Goal: Task Accomplishment & Management: Use online tool/utility

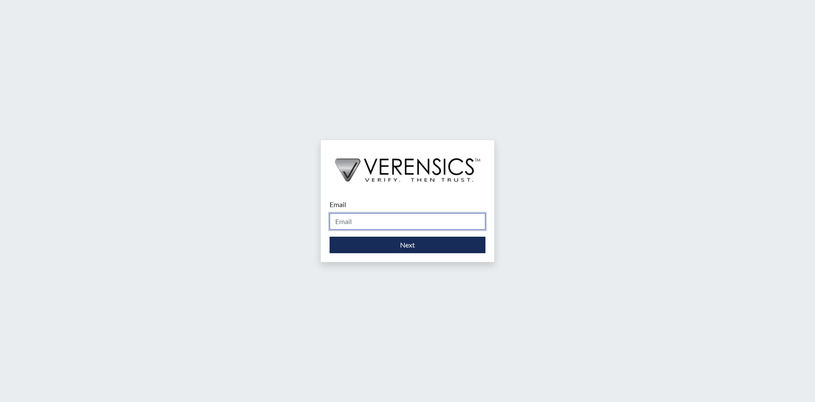
drag, startPoint x: 0, startPoint y: 0, endPoint x: 354, endPoint y: 222, distance: 418.2
click at [354, 222] on input "Email" at bounding box center [407, 221] width 156 height 17
type input "[PERSON_NAME][EMAIL_ADDRESS][PERSON_NAME][DOMAIN_NAME]"
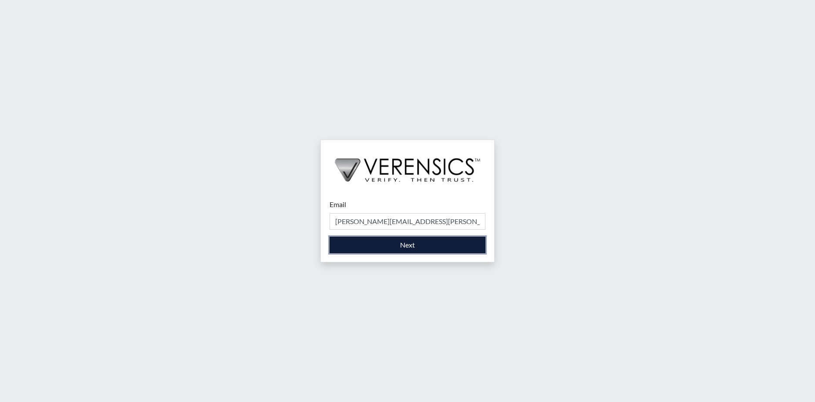
click at [422, 246] on button "Next" at bounding box center [407, 245] width 156 height 17
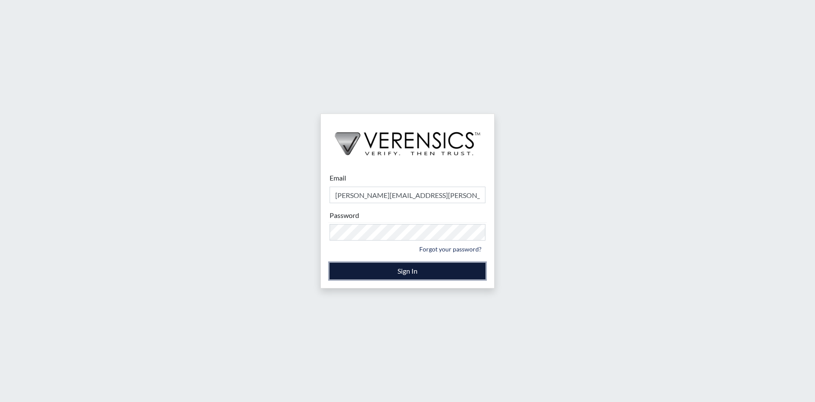
click at [361, 266] on button "Sign In" at bounding box center [407, 271] width 156 height 17
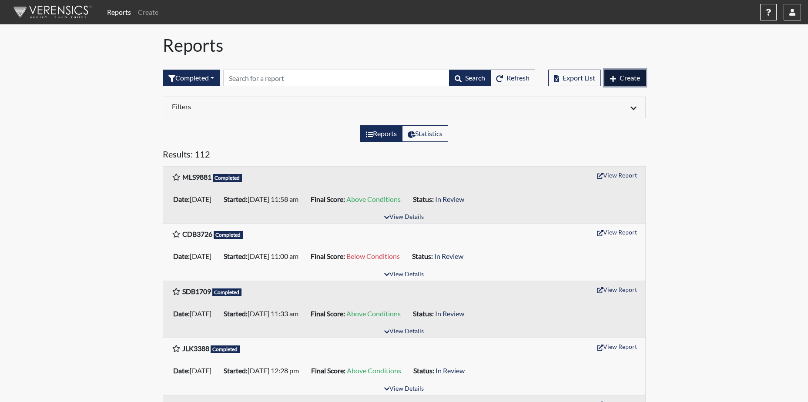
click at [638, 77] on span "Create" at bounding box center [630, 78] width 20 height 8
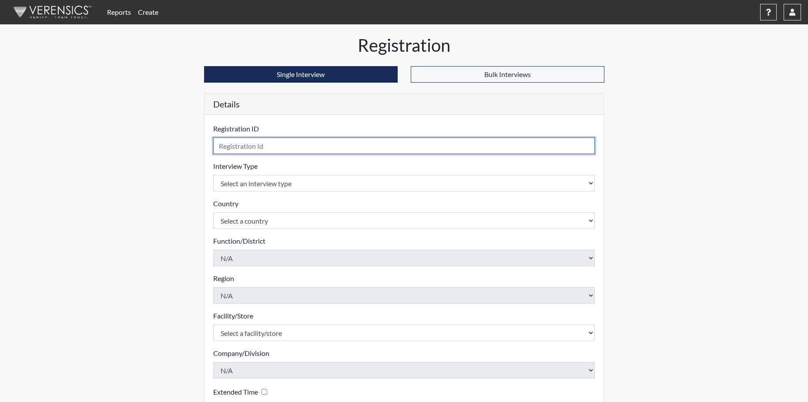
click at [278, 146] on input "text" at bounding box center [404, 145] width 382 height 17
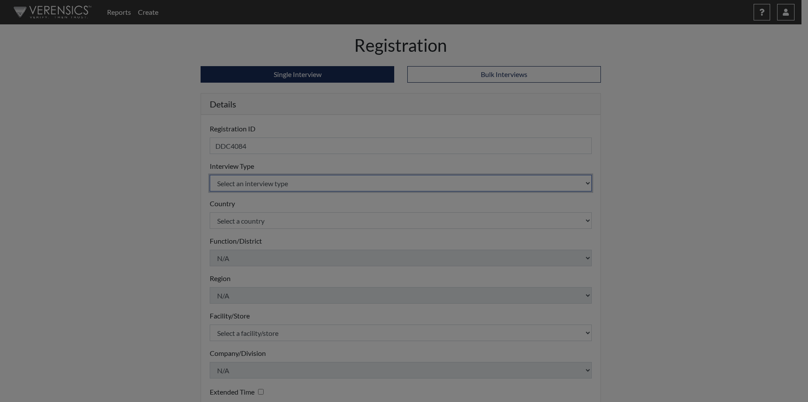
click at [292, 178] on body "Reports Create Help Center × Verensics Best Practices How to successfully use t…" at bounding box center [404, 201] width 808 height 402
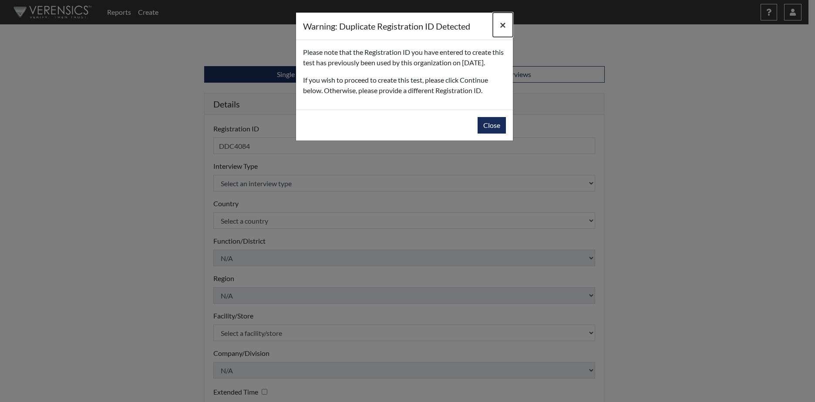
click at [500, 21] on span "×" at bounding box center [503, 24] width 6 height 13
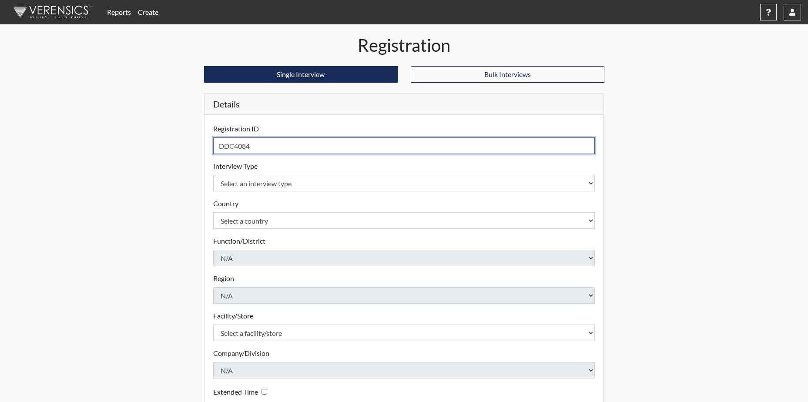
click at [260, 143] on input "DDC4084" at bounding box center [404, 145] width 382 height 17
type input "D"
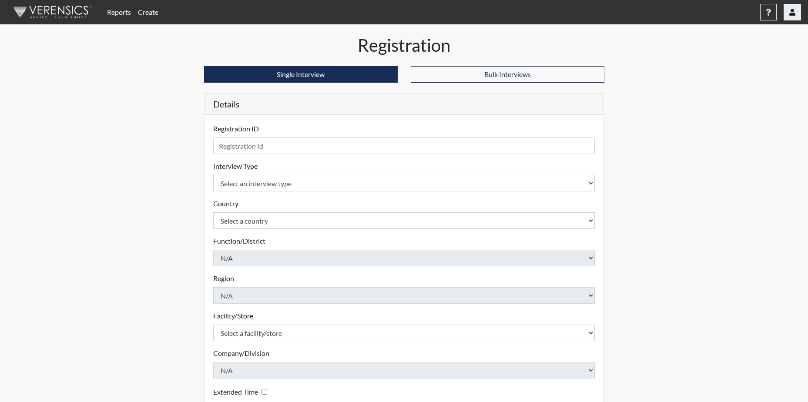
click at [794, 10] on icon "button" at bounding box center [792, 12] width 6 height 7
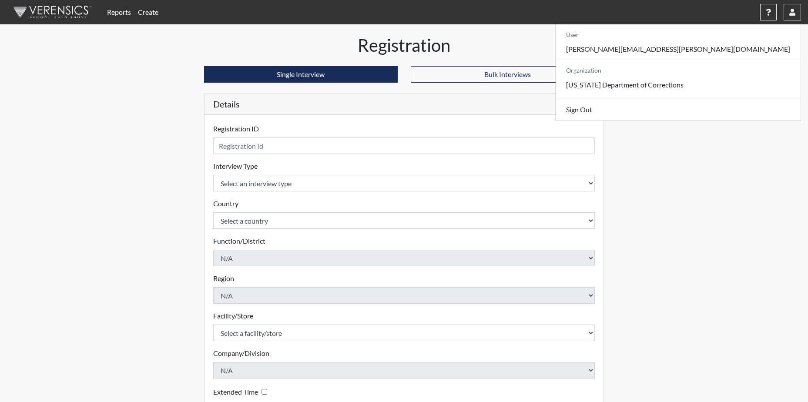
click at [634, 89] on div "Registration Single Interview Bulk Interviews Details Registration ID Please pr…" at bounding box center [404, 262] width 496 height 455
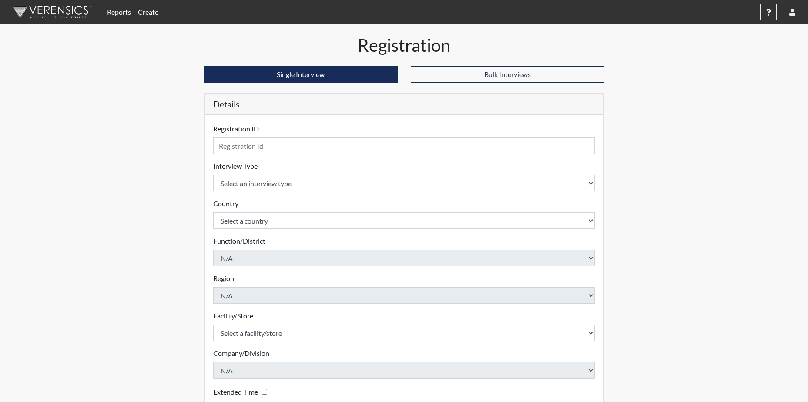
click at [122, 13] on link "Reports" at bounding box center [119, 11] width 31 height 17
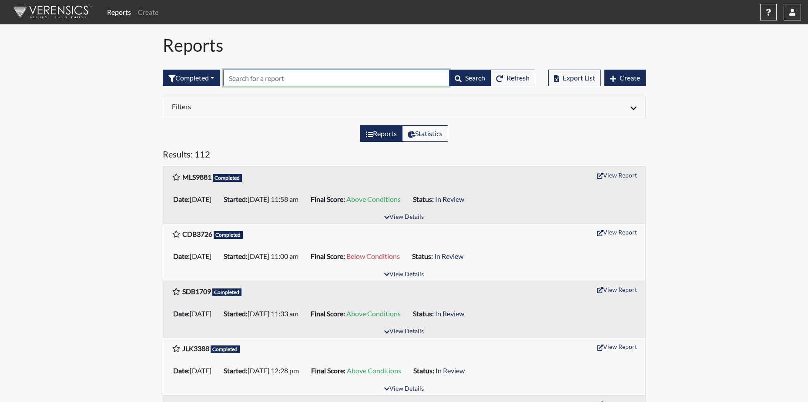
click at [265, 75] on input "text" at bounding box center [336, 78] width 226 height 17
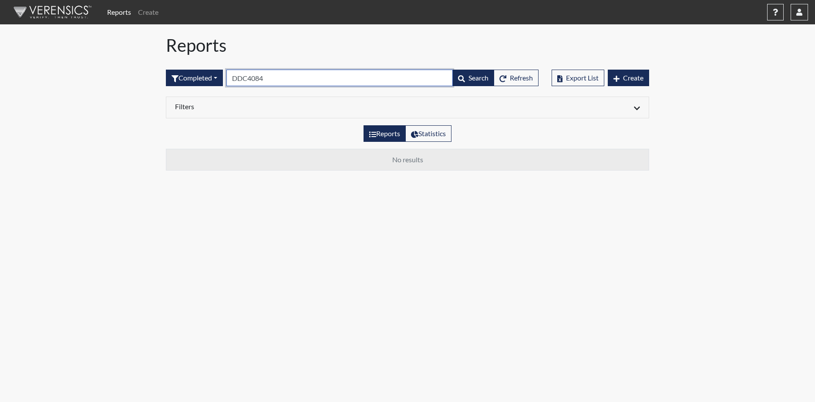
type input "DDC4084"
click at [471, 75] on span "Search" at bounding box center [478, 78] width 20 height 8
click at [459, 77] on icon "button" at bounding box center [461, 78] width 7 height 7
click at [469, 76] on span "Search" at bounding box center [478, 78] width 20 height 8
click at [797, 14] on icon "button" at bounding box center [799, 12] width 6 height 7
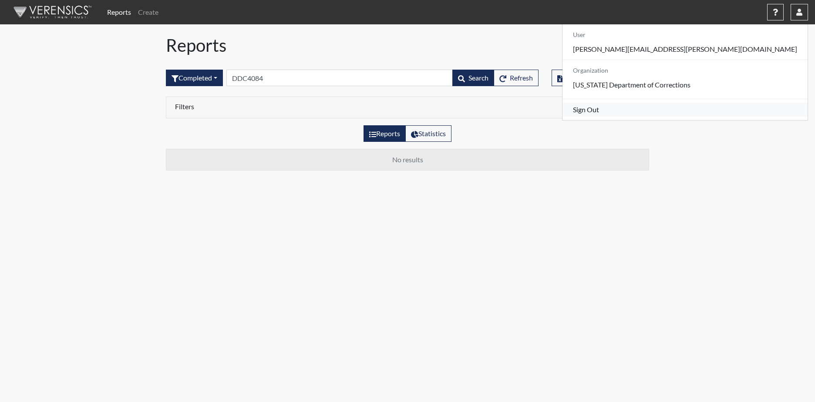
click at [719, 117] on link "Sign Out" at bounding box center [684, 110] width 245 height 14
